Goal: Find specific page/section: Find specific page/section

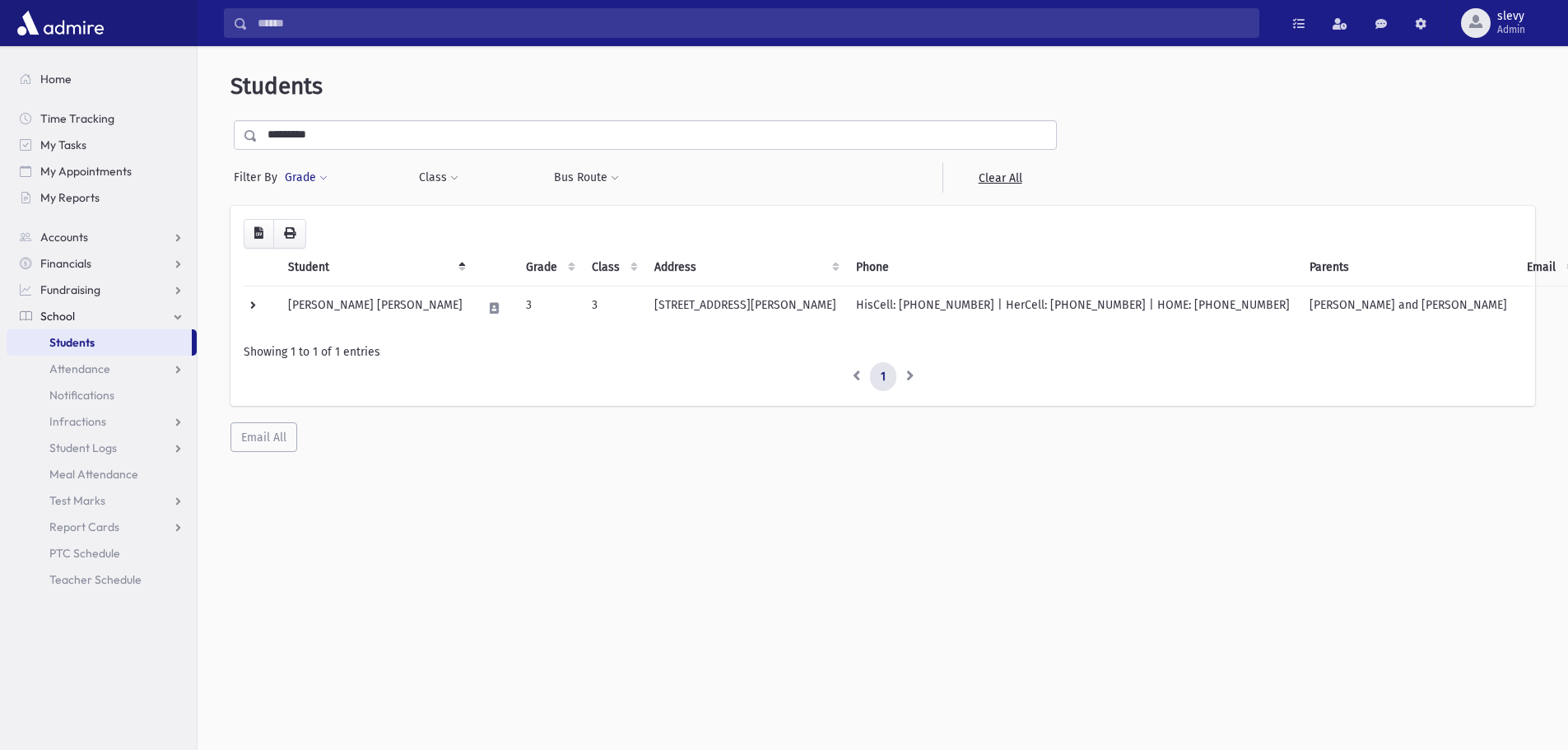
click at [316, 176] on button "Grade" at bounding box center [305, 178] width 44 height 30
click at [318, 226] on ul at bounding box center [380, 224] width 171 height 24
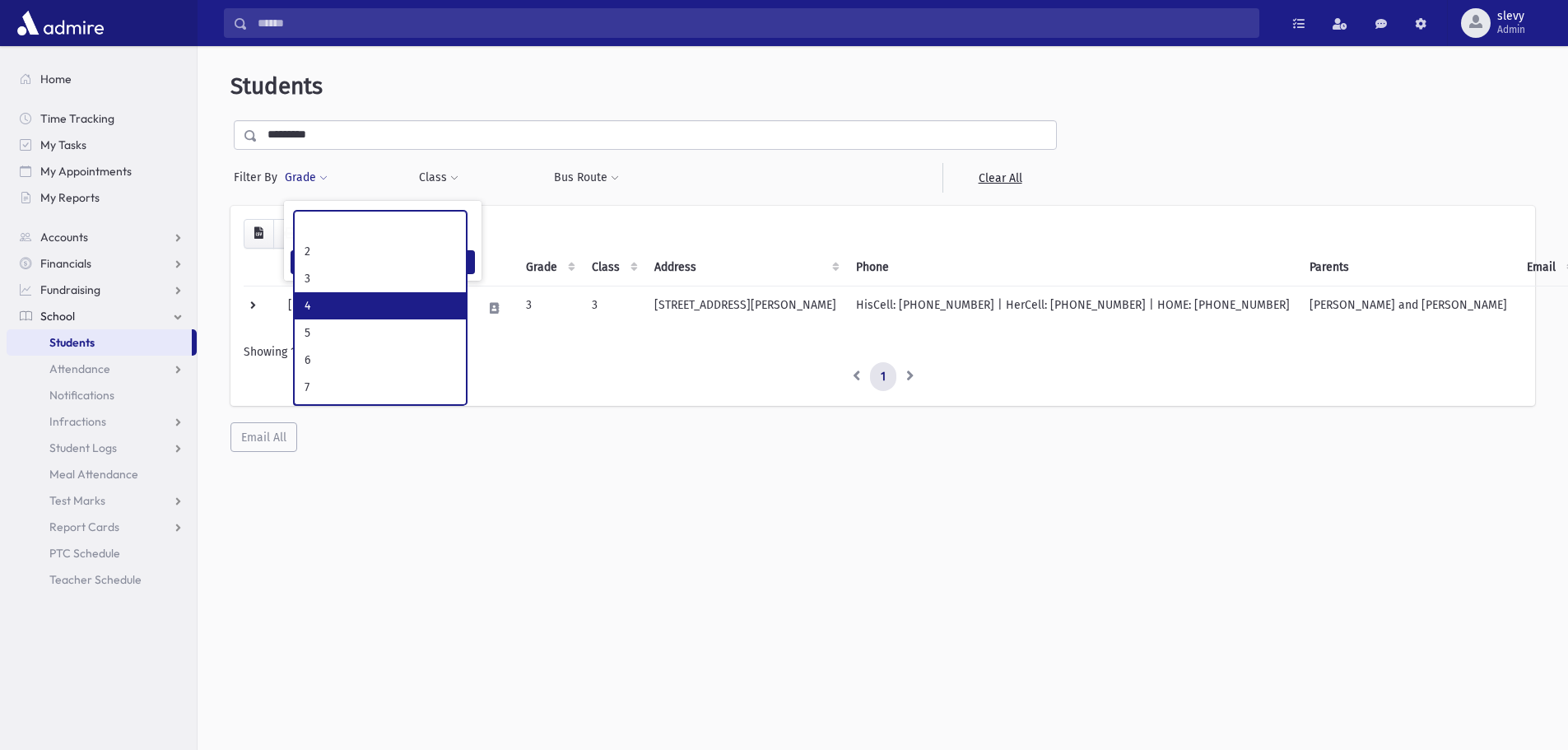
scroll to position [80, 0]
select select "*"
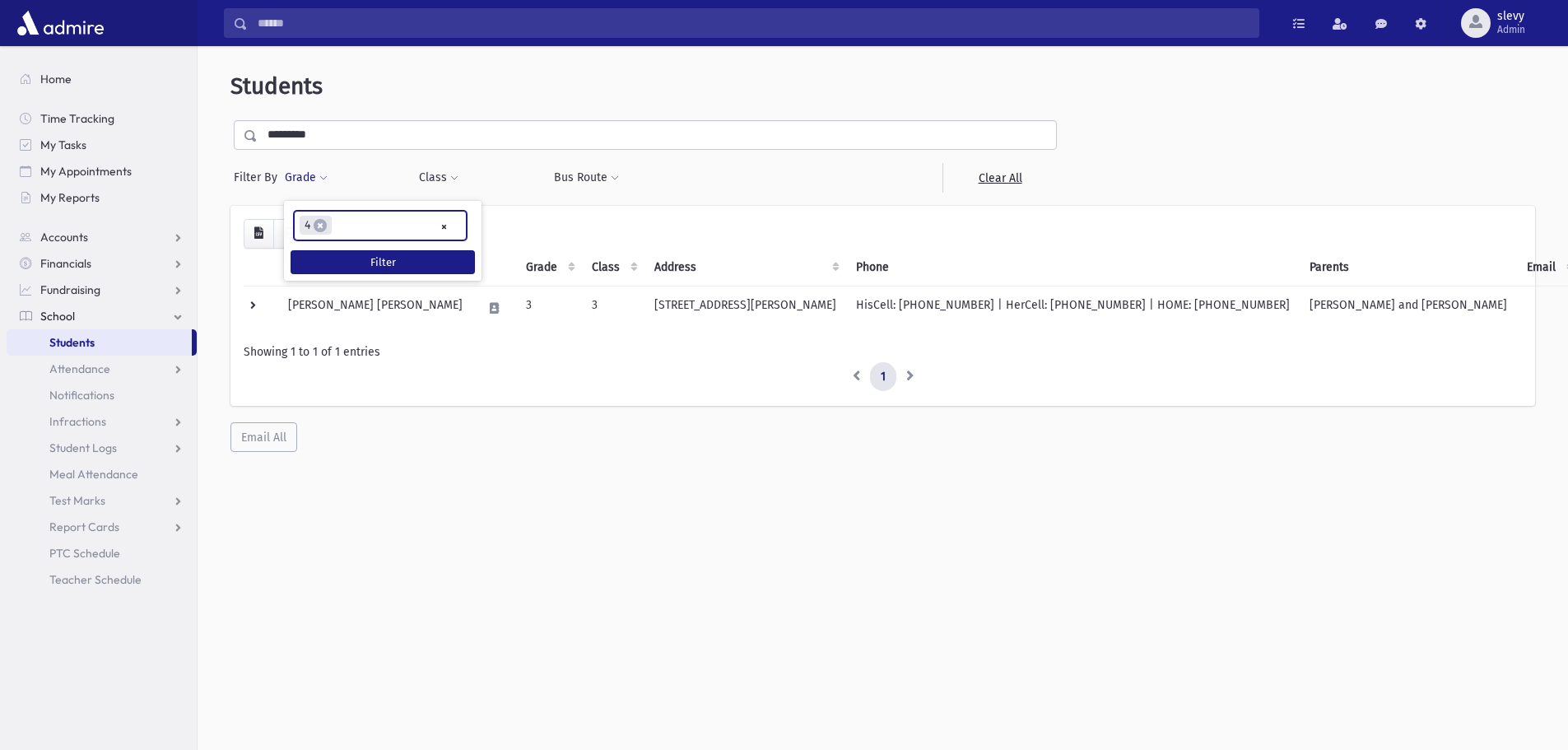
scroll to position [59, 0]
click at [369, 276] on div "* * * * * * * * * × × 4 Filter" at bounding box center [382, 241] width 197 height 80
click at [369, 268] on button "Filter" at bounding box center [382, 261] width 184 height 23
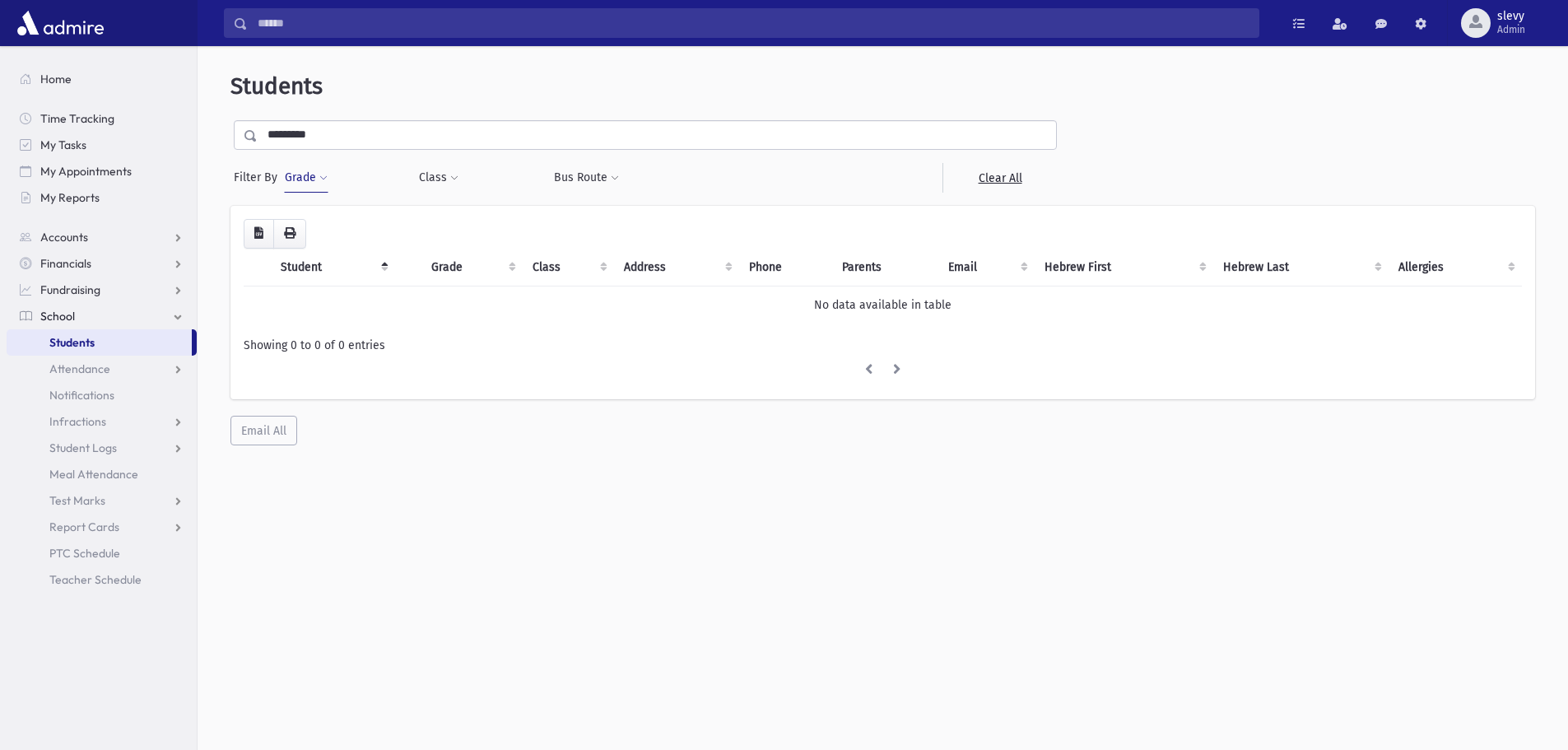
click at [303, 180] on button "Grade" at bounding box center [305, 178] width 44 height 30
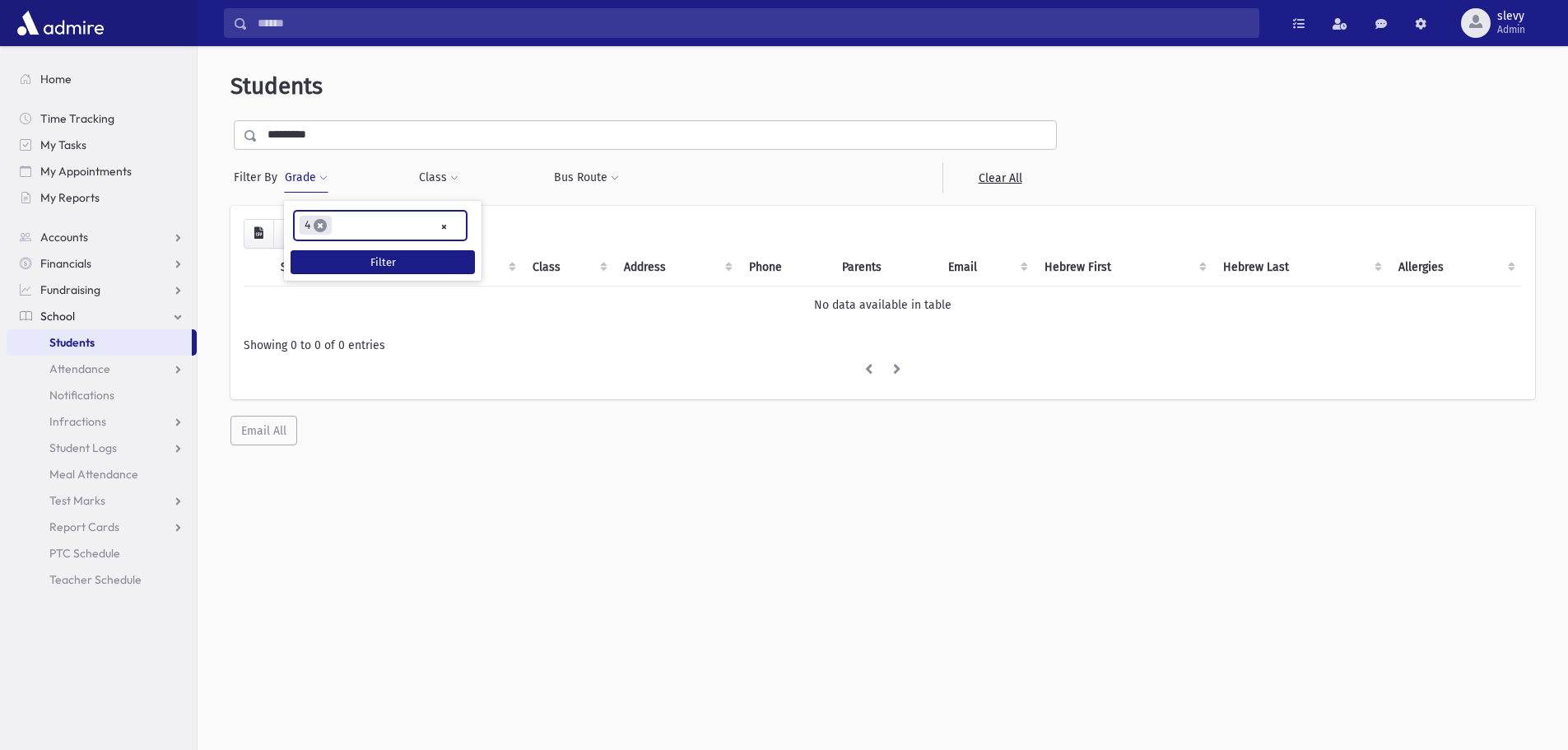
click at [324, 226] on span "×" at bounding box center [320, 226] width 13 height 13
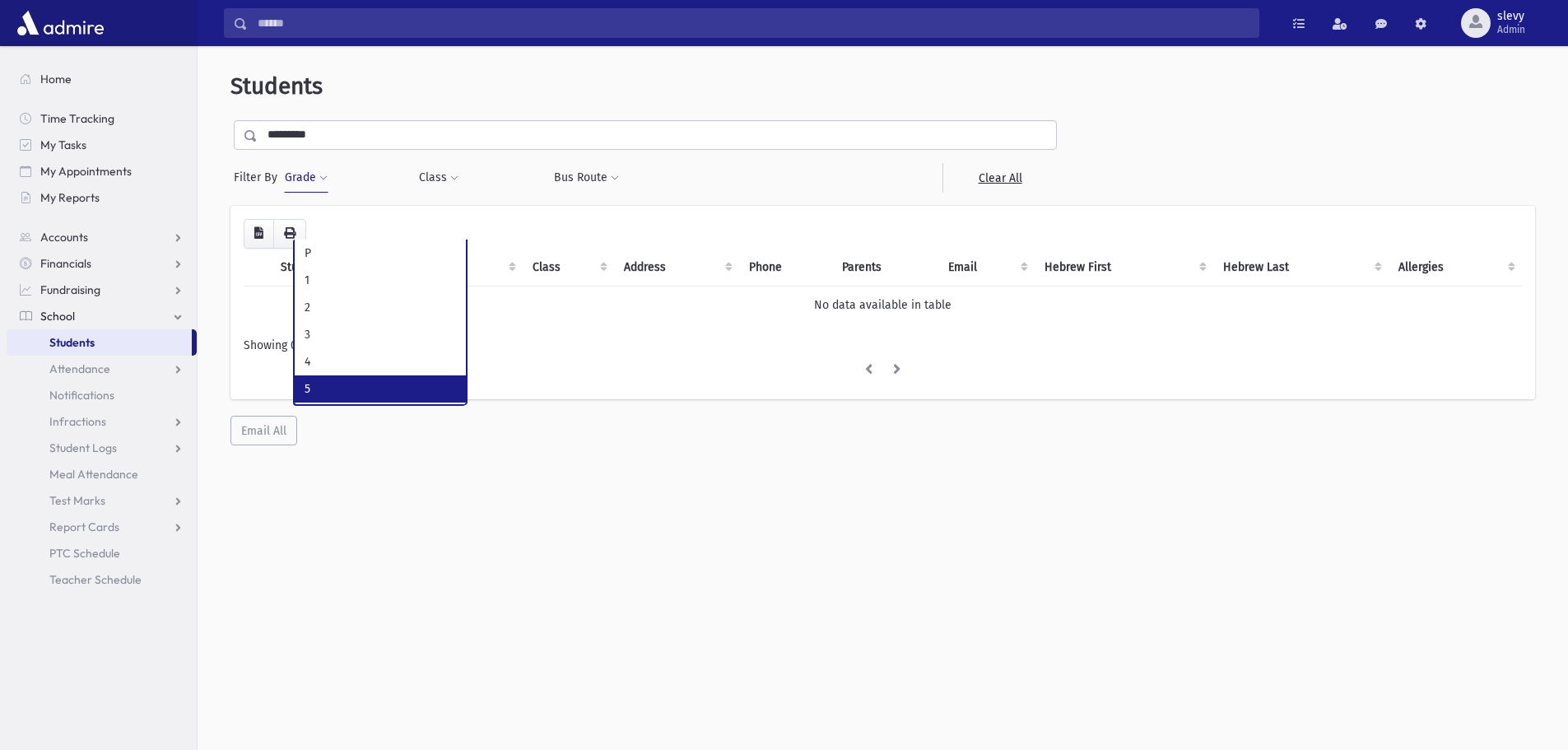
scroll to position [80, 0]
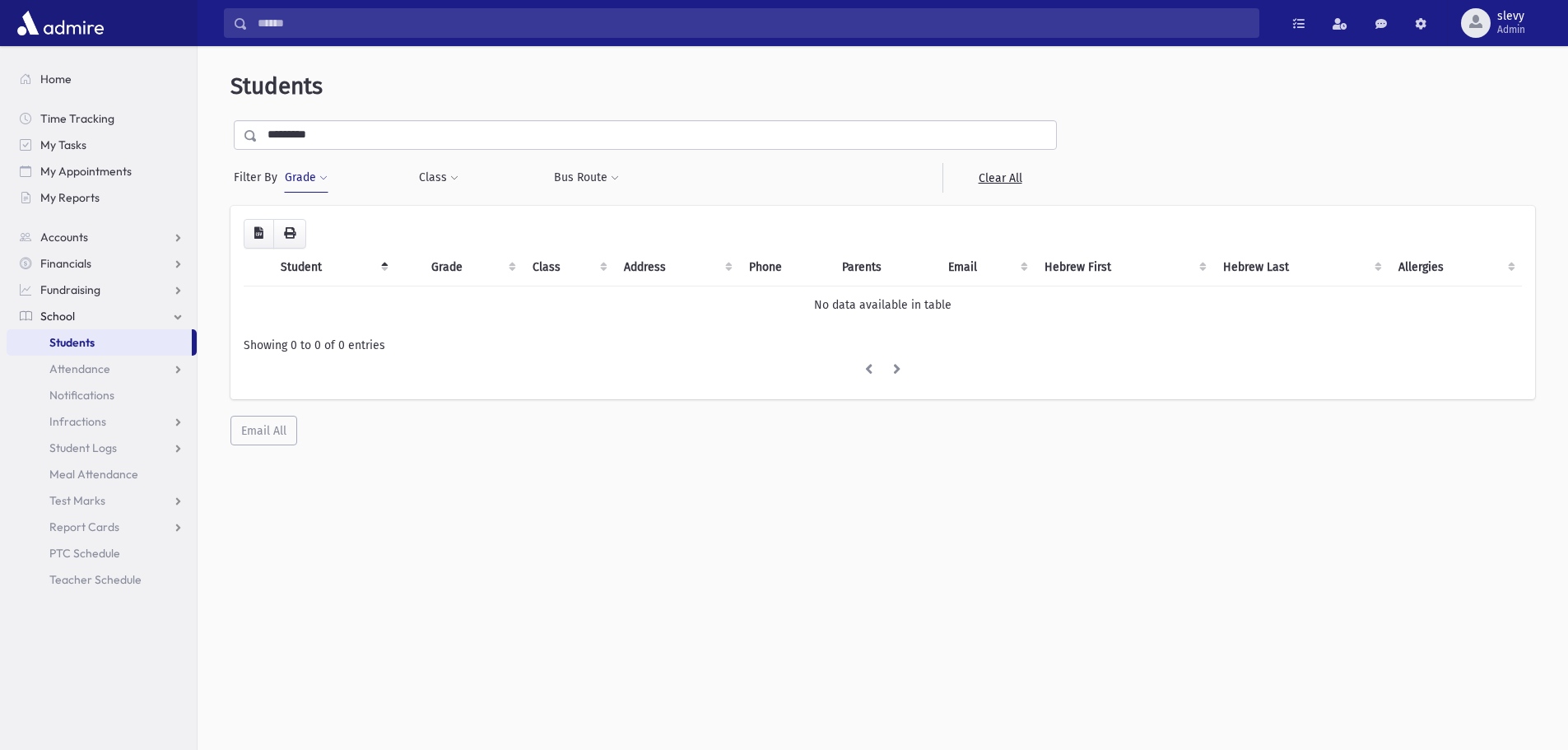
click at [74, 329] on link "School" at bounding box center [101, 316] width 190 height 26
click at [75, 310] on link "School" at bounding box center [101, 316] width 190 height 26
click at [74, 364] on span "Attendance" at bounding box center [80, 369] width 61 height 15
click at [74, 350] on span "Students" at bounding box center [72, 343] width 45 height 15
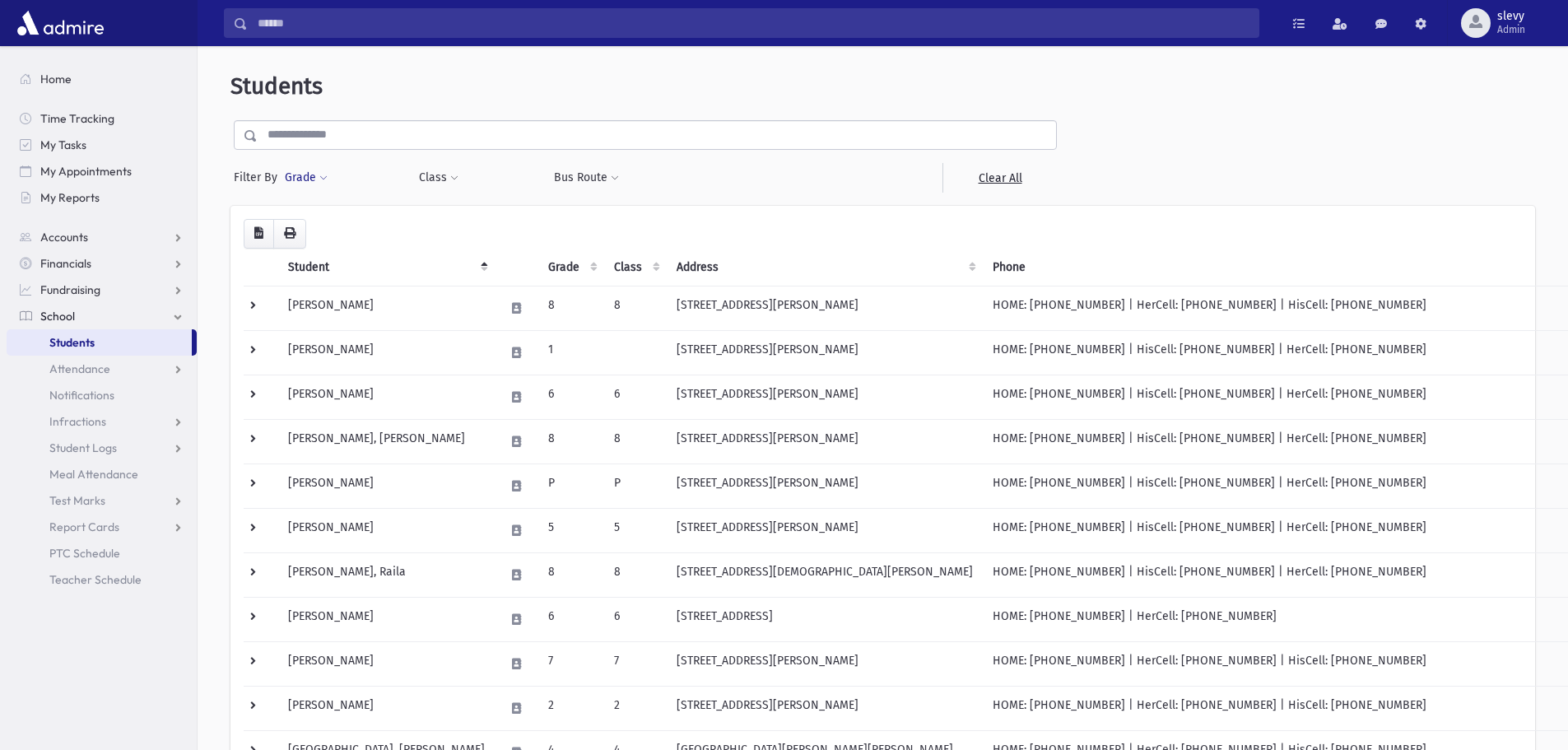
click at [303, 183] on button "Grade" at bounding box center [305, 178] width 44 height 30
click at [313, 210] on div "* * * * * * * * *" at bounding box center [382, 226] width 197 height 37
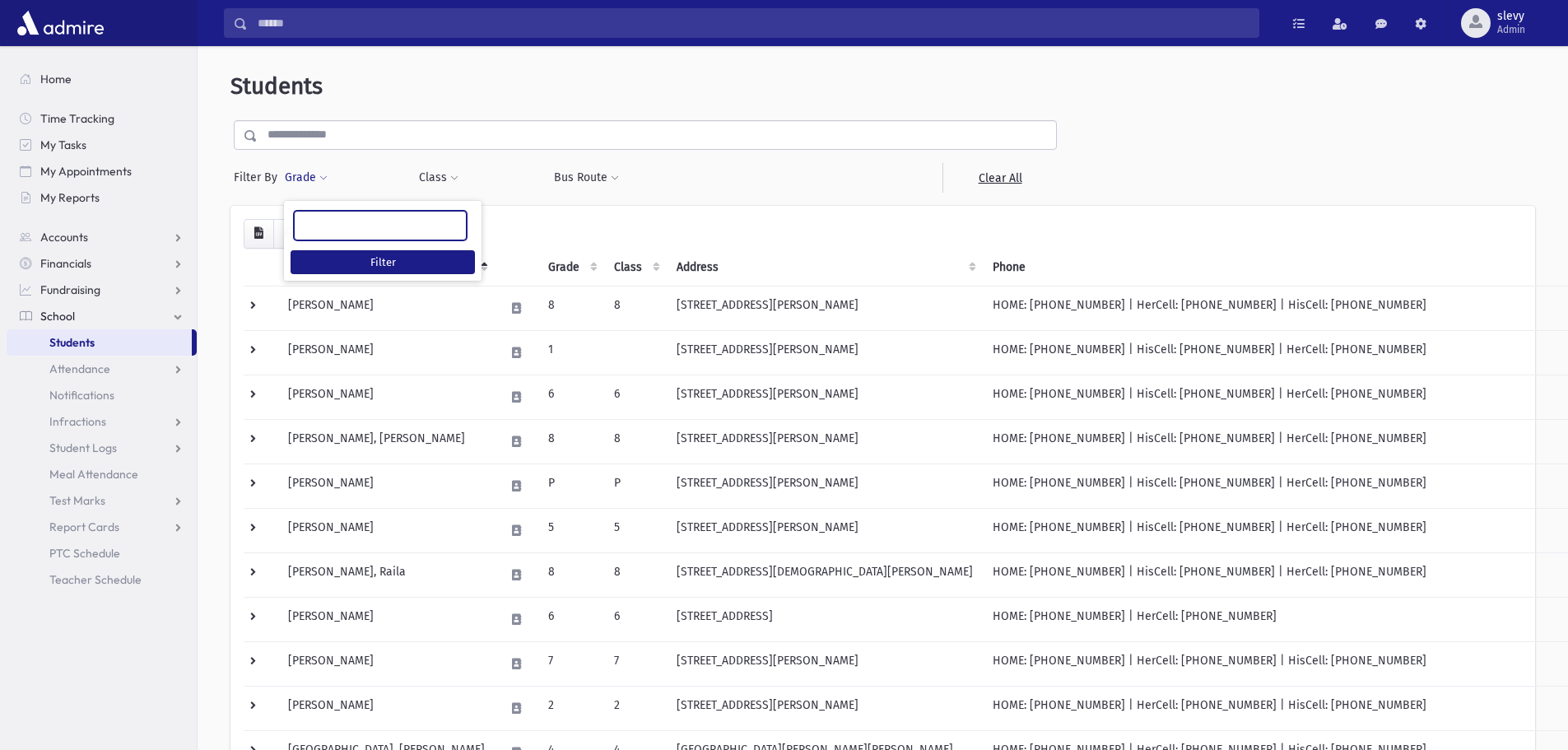
click at [318, 234] on ul at bounding box center [380, 224] width 171 height 24
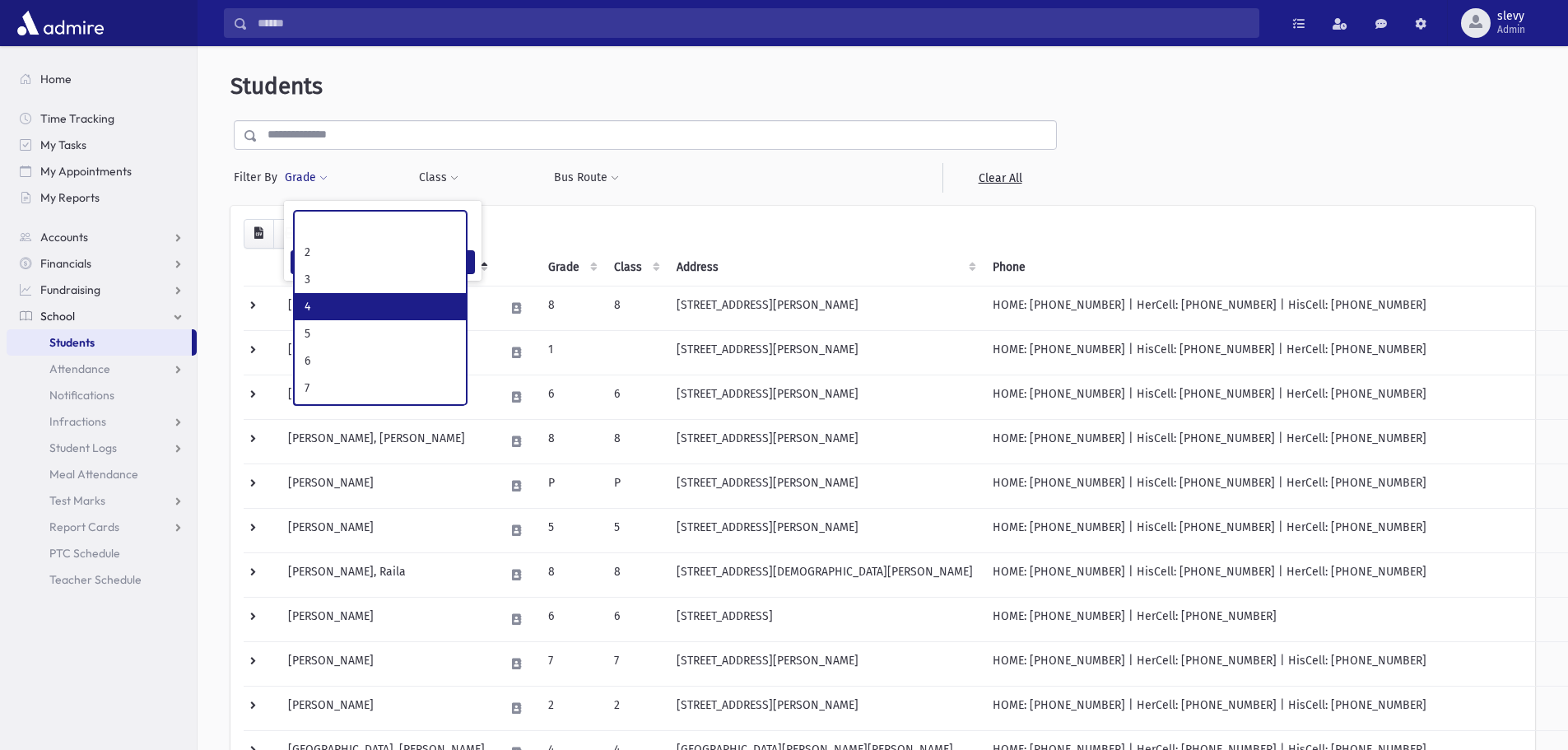
scroll to position [80, 0]
select select "*"
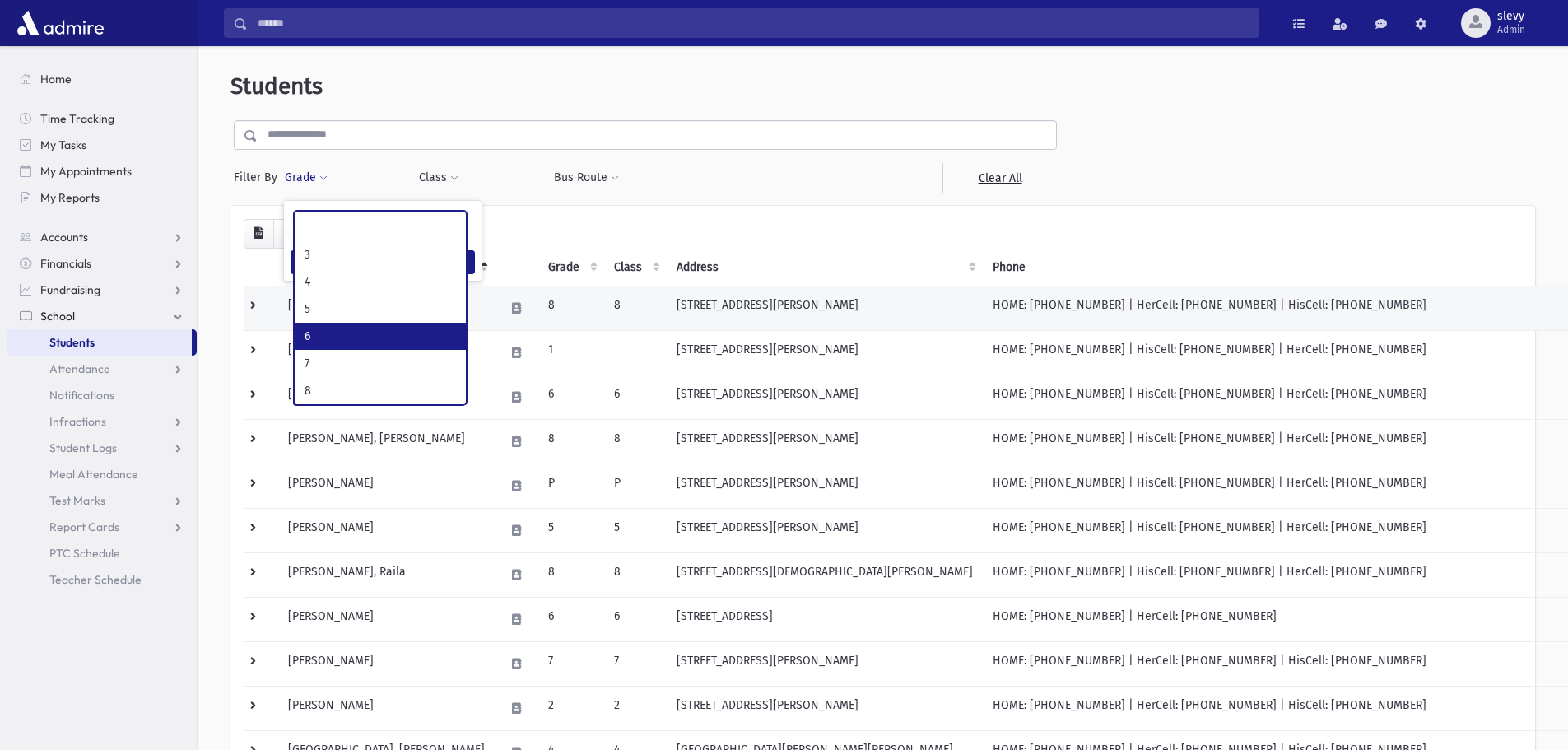
scroll to position [89, 0]
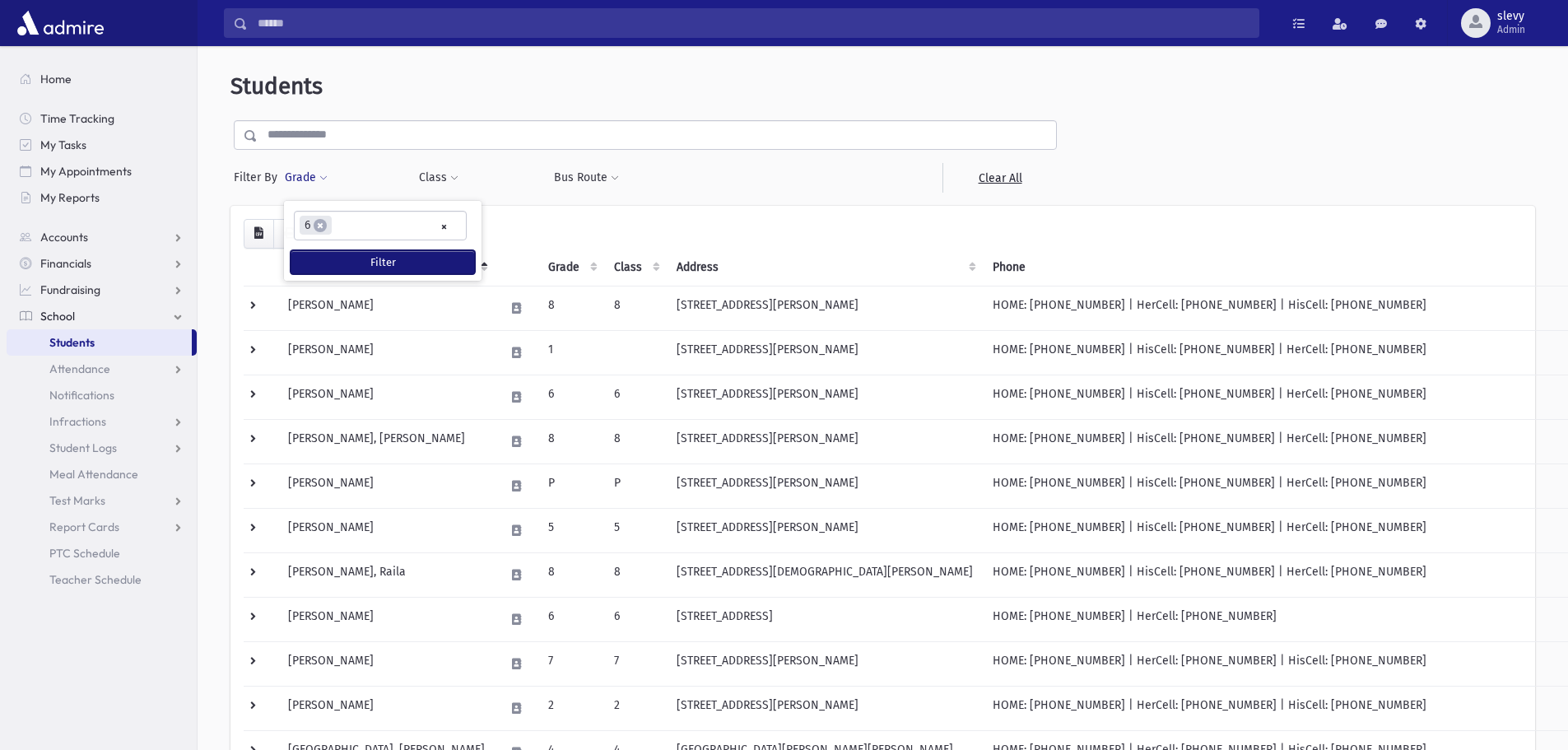
click at [350, 257] on button "Filter" at bounding box center [382, 261] width 184 height 23
